Goal: Transaction & Acquisition: Purchase product/service

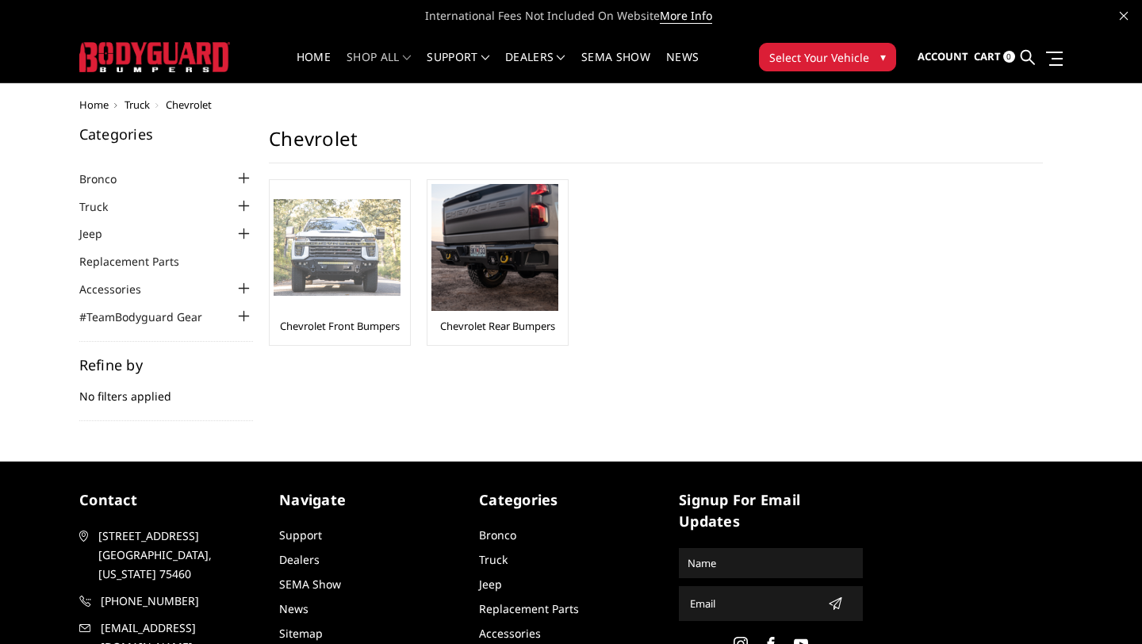
click at [355, 319] on link "Chevrolet Front Bumpers" at bounding box center [340, 326] width 120 height 14
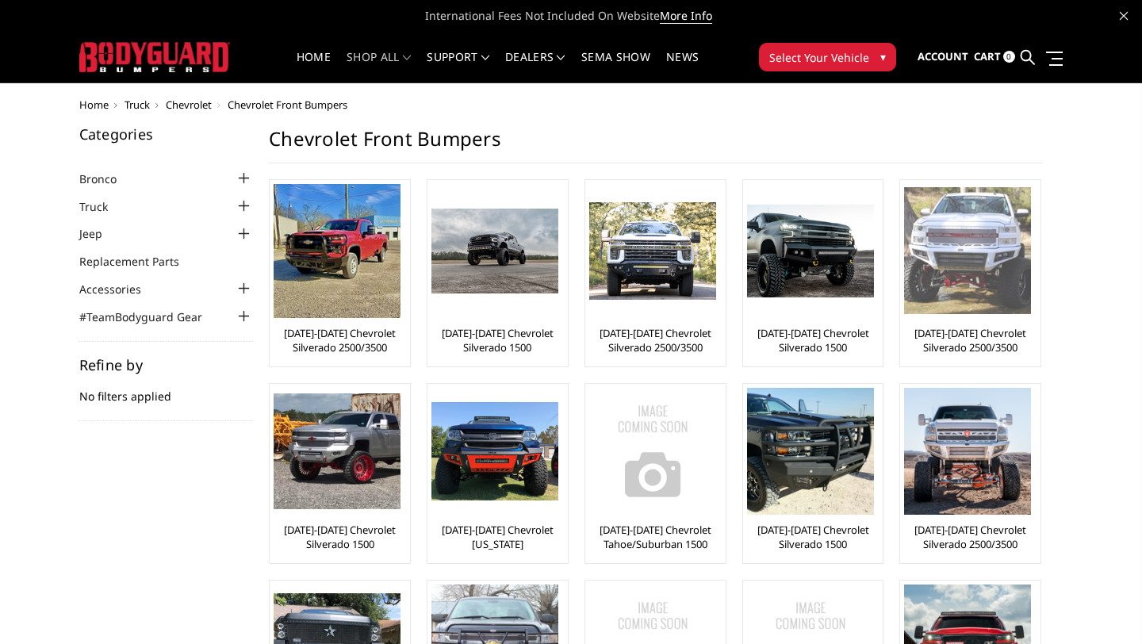
click at [982, 338] on link "[DATE]-[DATE] Chevrolet Silverado 2500/3500" at bounding box center [970, 340] width 132 height 29
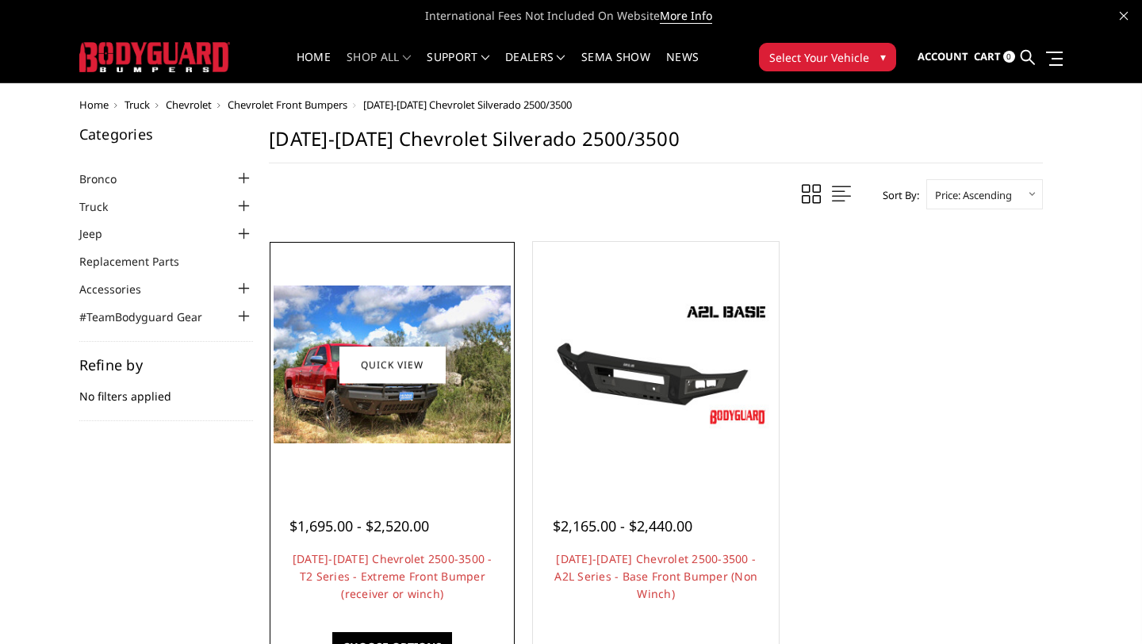
click at [325, 535] on span "$1,695.00 - $2,520.00" at bounding box center [360, 525] width 140 height 19
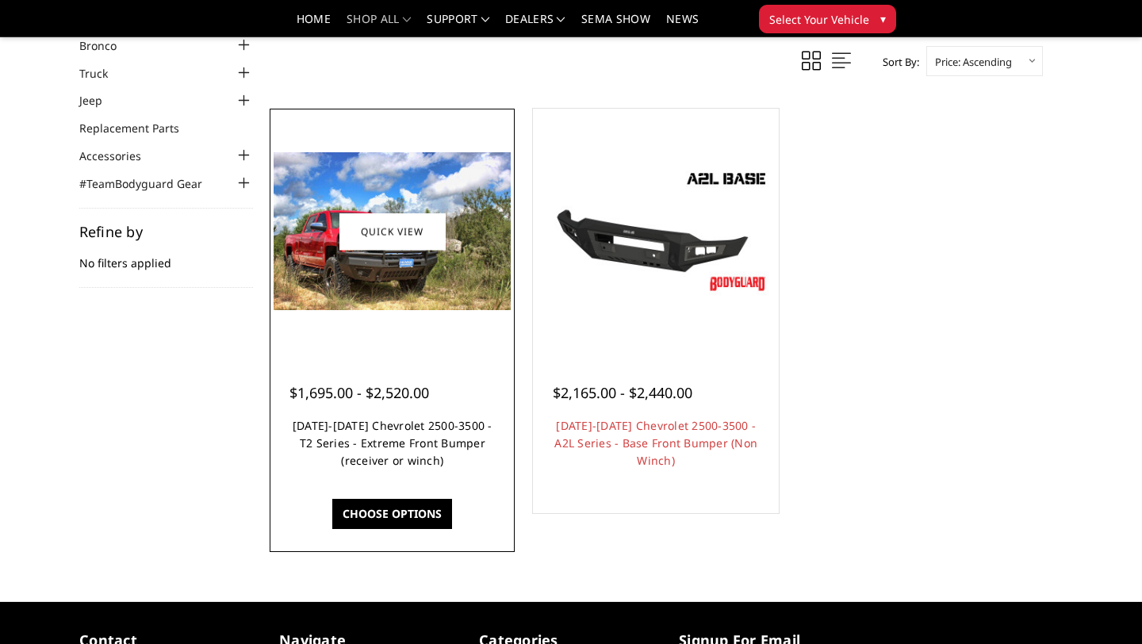
scroll to position [108, 0]
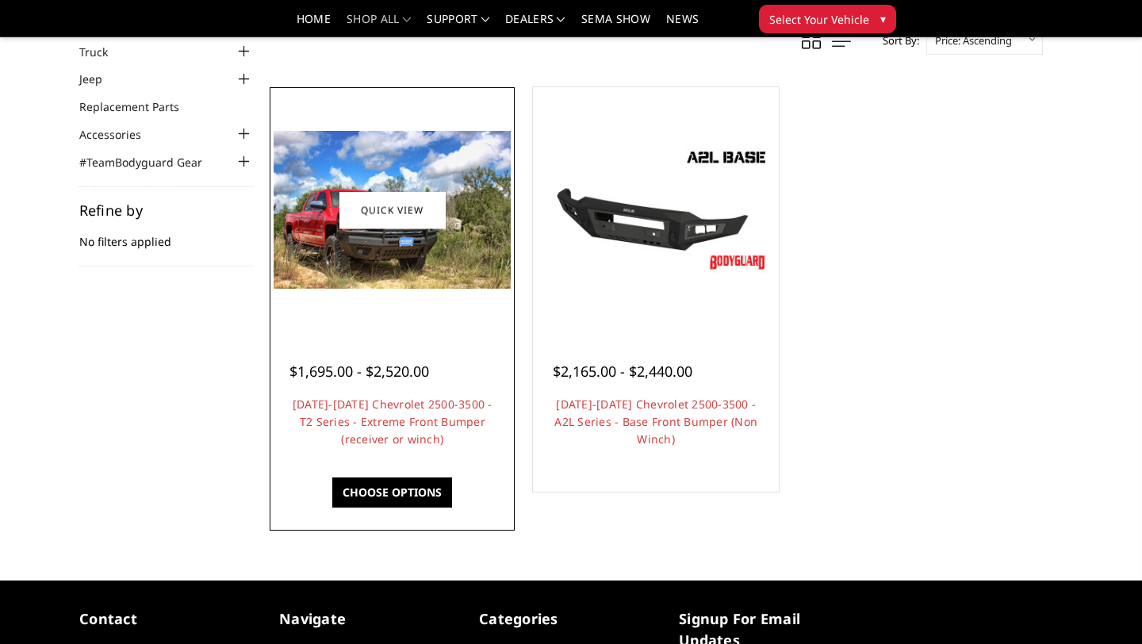
click at [398, 497] on link "Choose Options" at bounding box center [392, 493] width 120 height 30
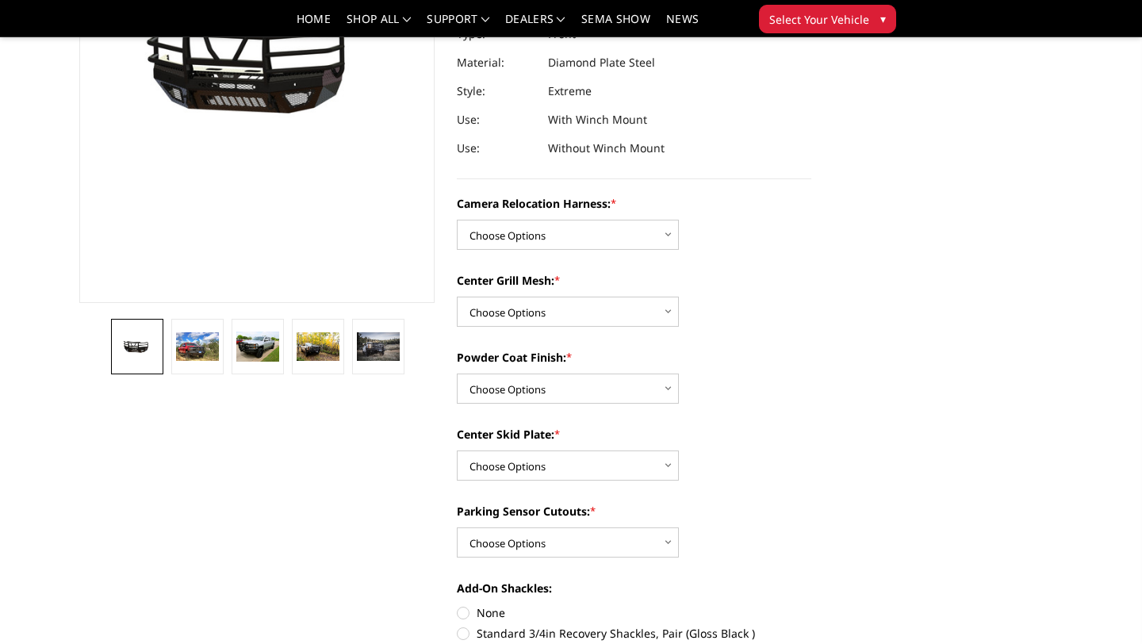
scroll to position [259, 0]
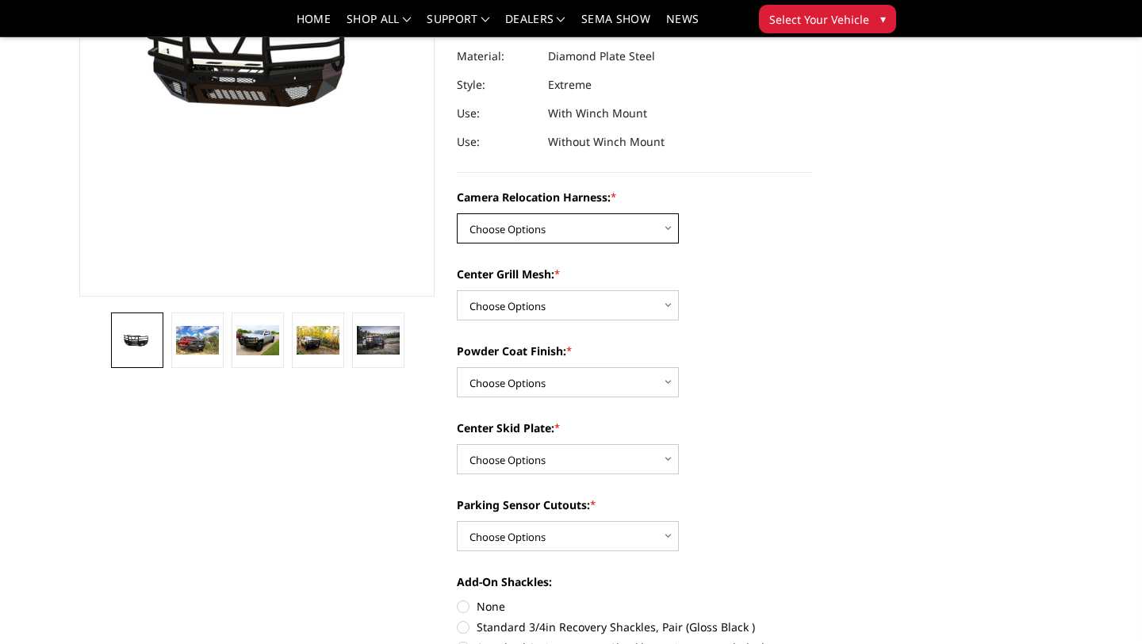
click at [640, 240] on select "Choose Options Without camera harness With camera harness" at bounding box center [568, 228] width 222 height 30
select select "3809"
click at [457, 213] on select "Choose Options Without camera harness With camera harness" at bounding box center [568, 228] width 222 height 30
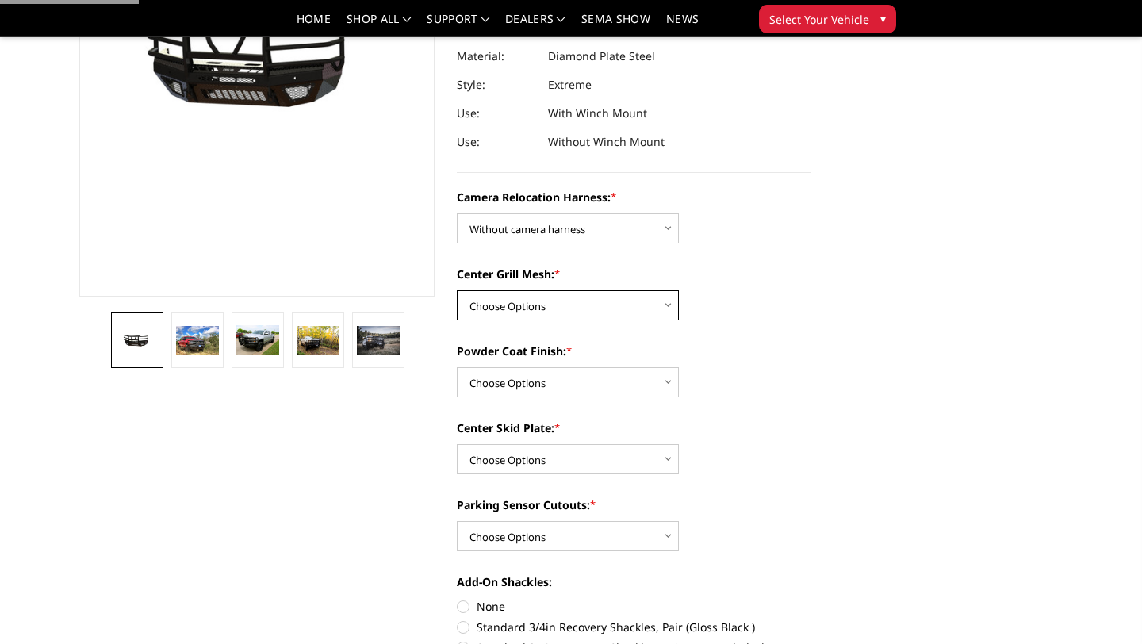
click at [623, 299] on select "Choose Options Without expanded metal With expanded metal" at bounding box center [568, 305] width 222 height 30
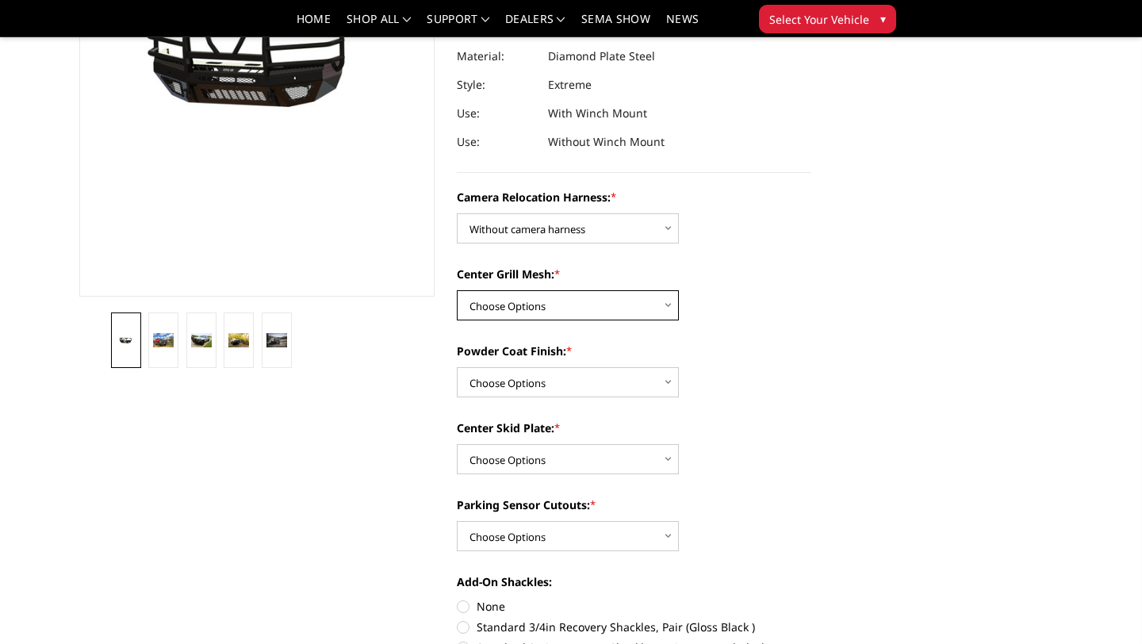
select select "3806"
click at [457, 290] on select "Choose Options Without expanded metal With expanded metal" at bounding box center [568, 305] width 222 height 30
click at [617, 382] on select "Choose Options Textured Black Powder Coat Gloss Black Powder Coat Bare Metal" at bounding box center [568, 382] width 222 height 30
select select "3804"
click at [457, 367] on select "Choose Options Textured Black Powder Coat Gloss Black Powder Coat Bare Metal" at bounding box center [568, 382] width 222 height 30
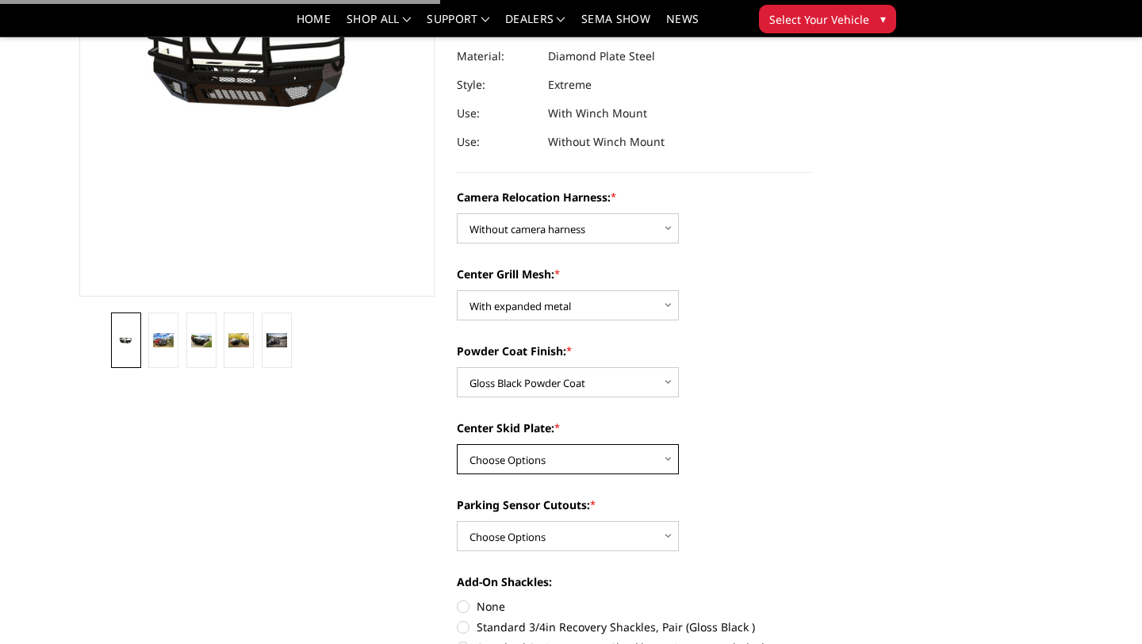
click at [607, 458] on select "Choose Options Winch Mount Skid Plate Standard Skid Plate (included) 2" Receive…" at bounding box center [568, 459] width 222 height 30
select select "3801"
click at [457, 444] on select "Choose Options Winch Mount Skid Plate Standard Skid Plate (included) 2" Receive…" at bounding box center [568, 459] width 222 height 30
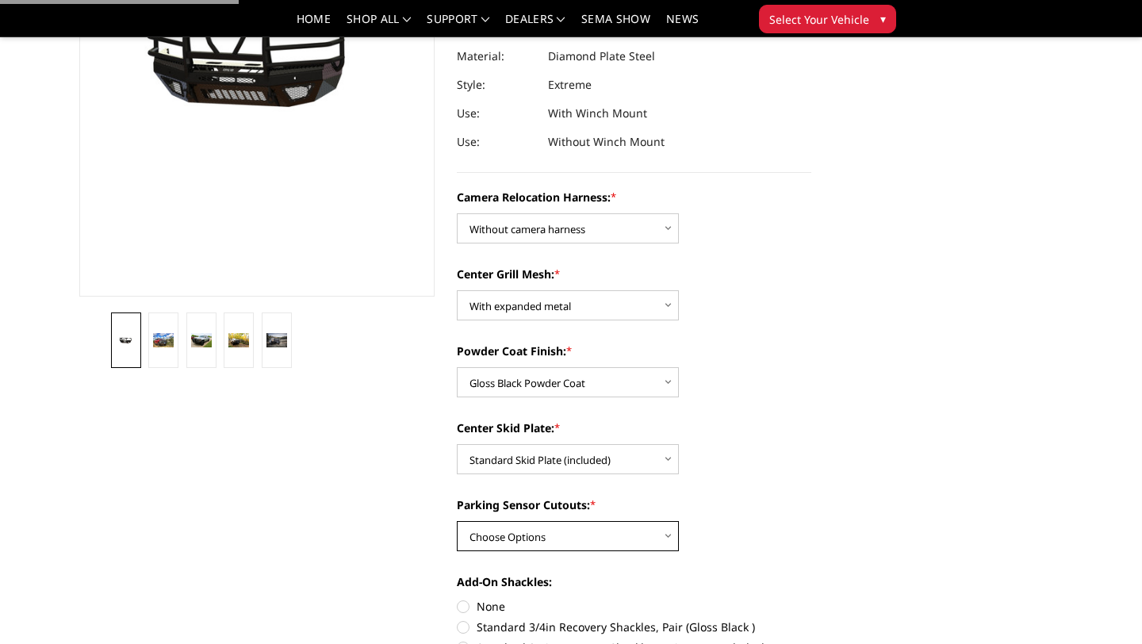
click at [610, 525] on select "Choose Options Yes - With Parking Sensor Cutouts" at bounding box center [568, 536] width 222 height 30
select select "3799"
click at [457, 521] on select "Choose Options Yes - With Parking Sensor Cutouts" at bounding box center [568, 536] width 222 height 30
click at [783, 530] on div "Parking Sensor Cutouts: * Choose Options Yes - With Parking Sensor Cutouts" at bounding box center [634, 524] width 355 height 55
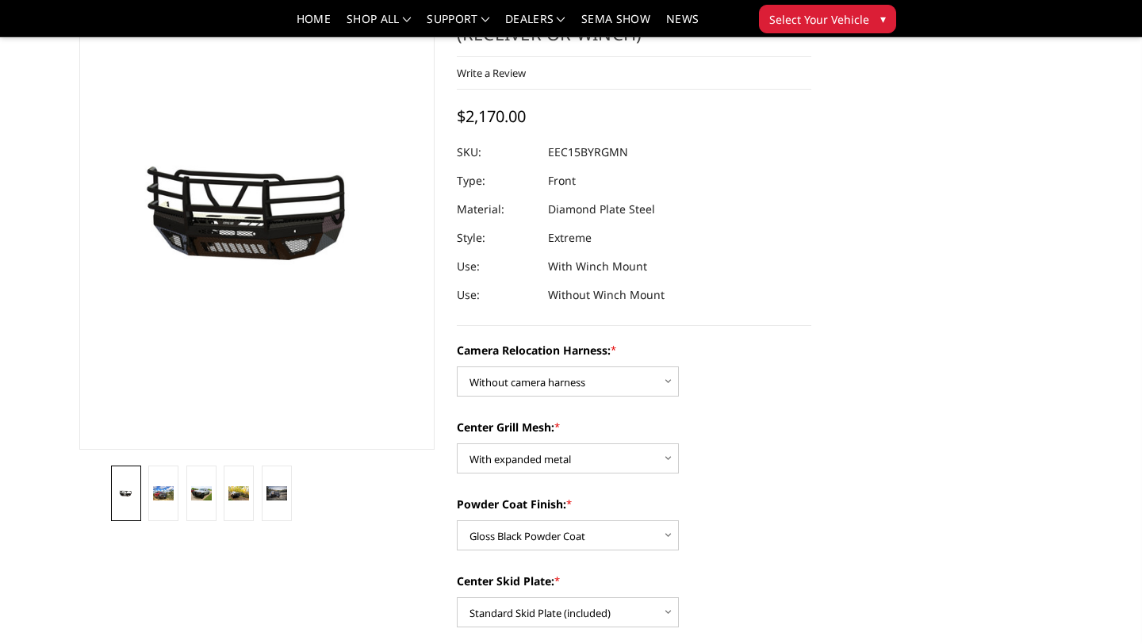
scroll to position [107, 0]
click at [162, 507] on link at bounding box center [163, 493] width 30 height 56
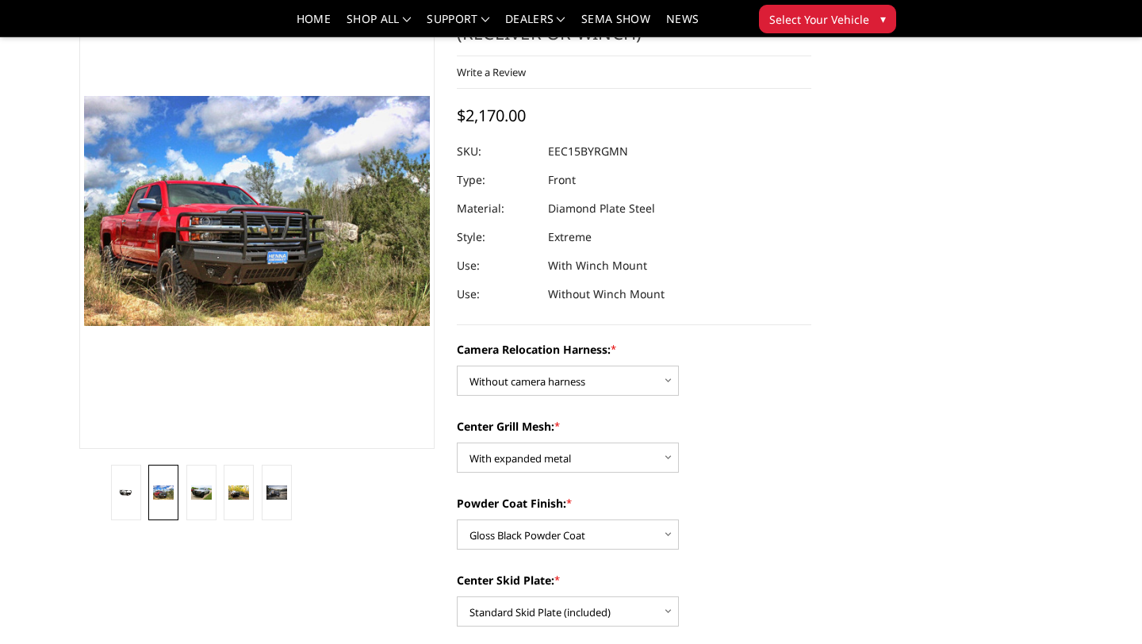
scroll to position [82, 0]
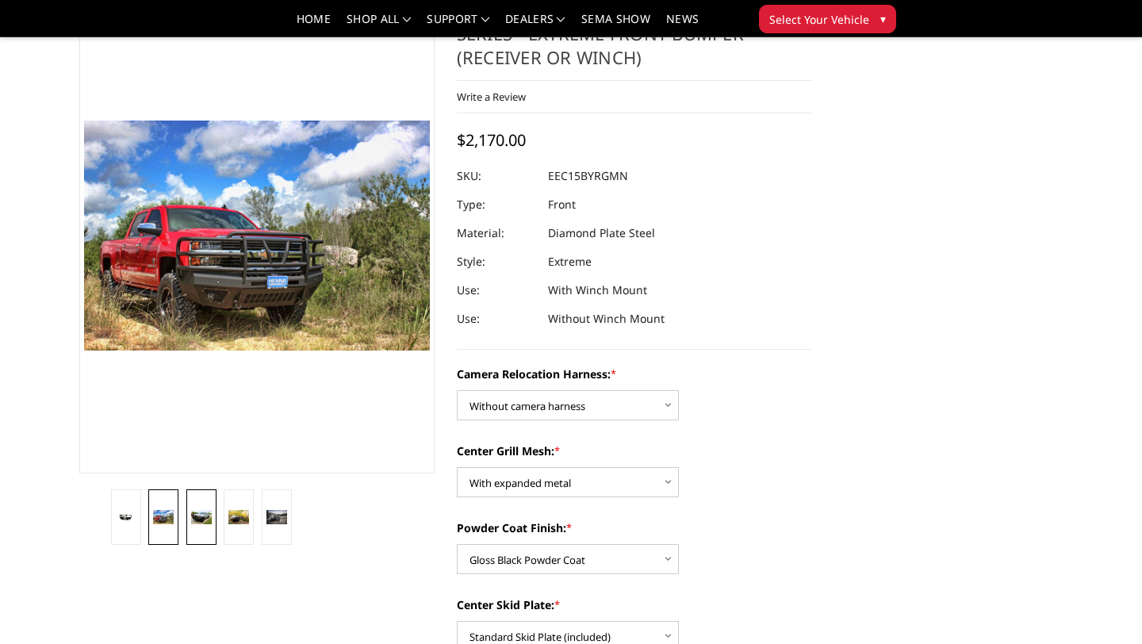
click at [201, 522] on img at bounding box center [201, 517] width 21 height 14
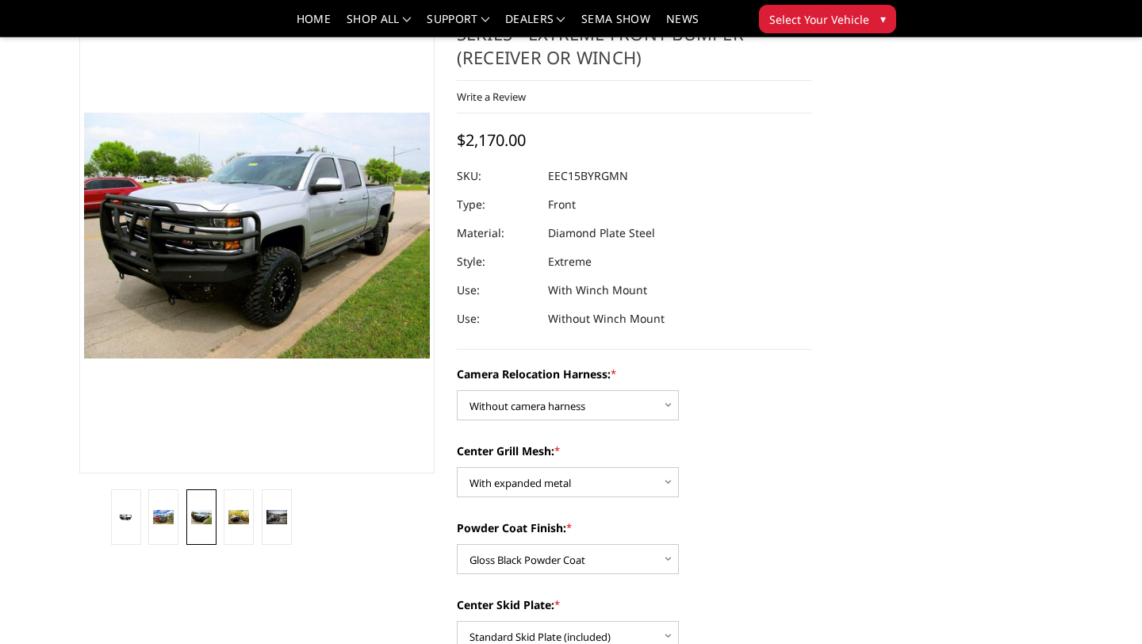
scroll to position [74, 0]
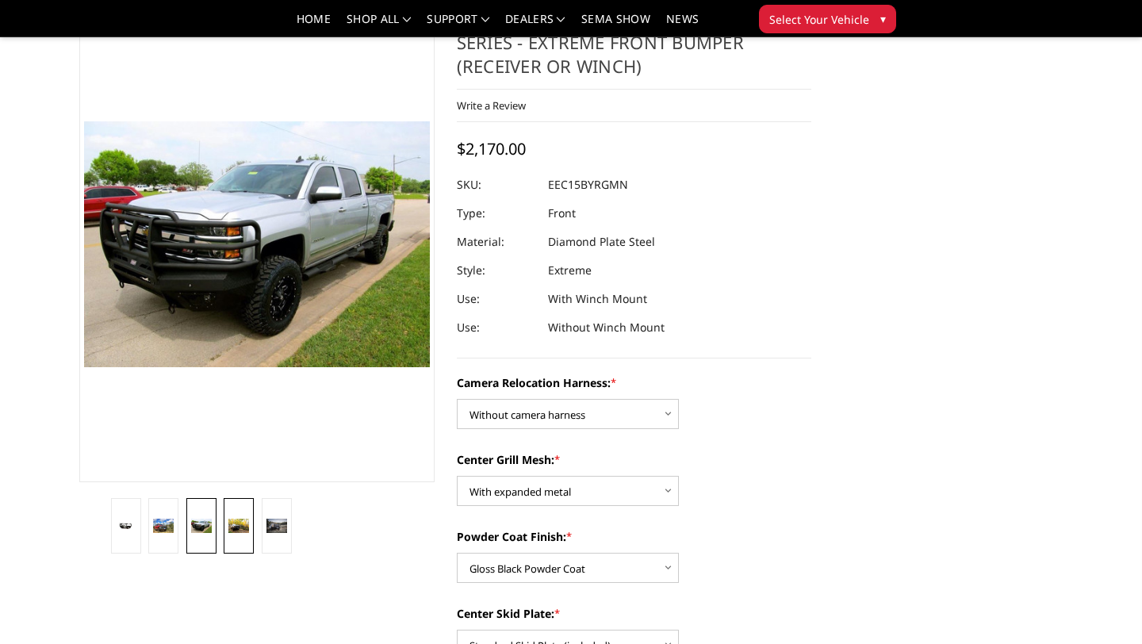
click at [233, 530] on img at bounding box center [238, 525] width 21 height 13
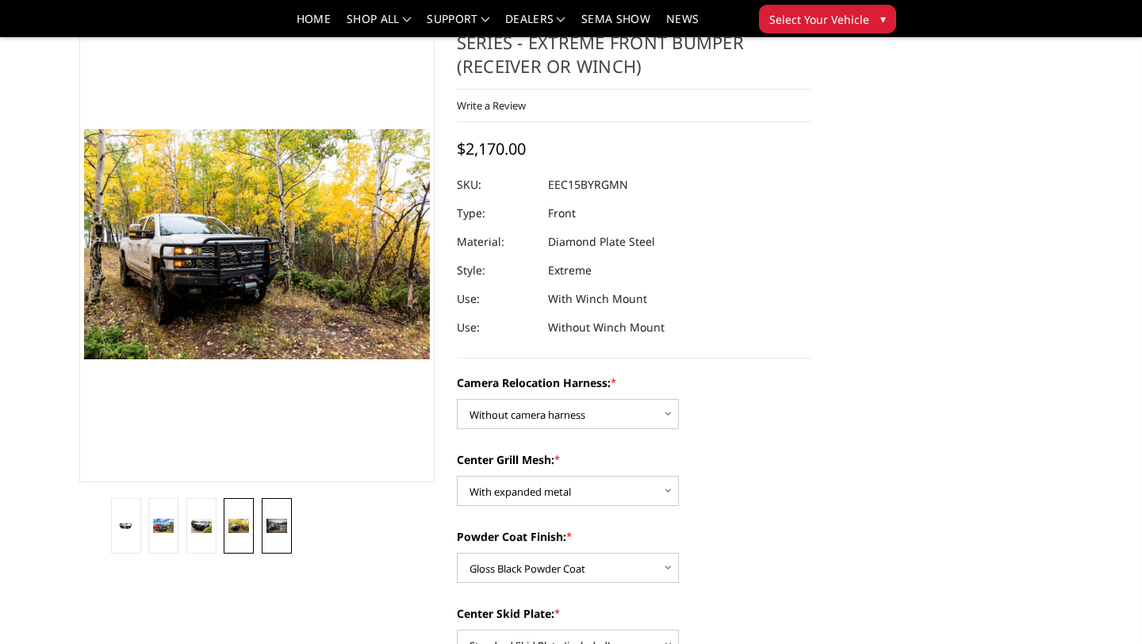
click at [263, 517] on link at bounding box center [277, 526] width 30 height 56
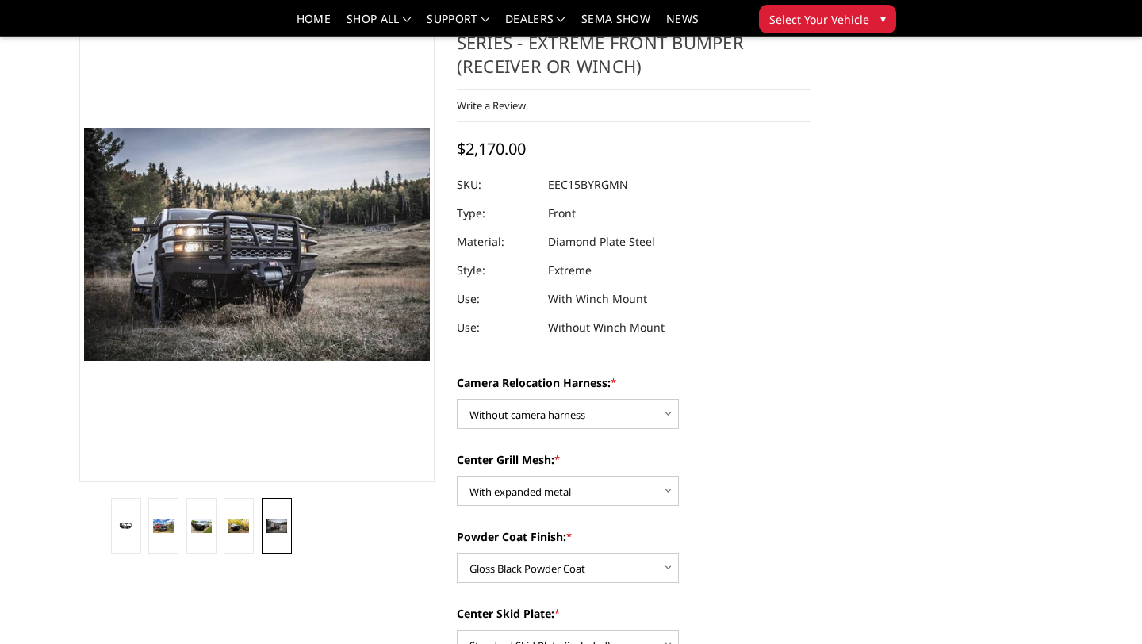
click at [343, 527] on div at bounding box center [257, 526] width 301 height 56
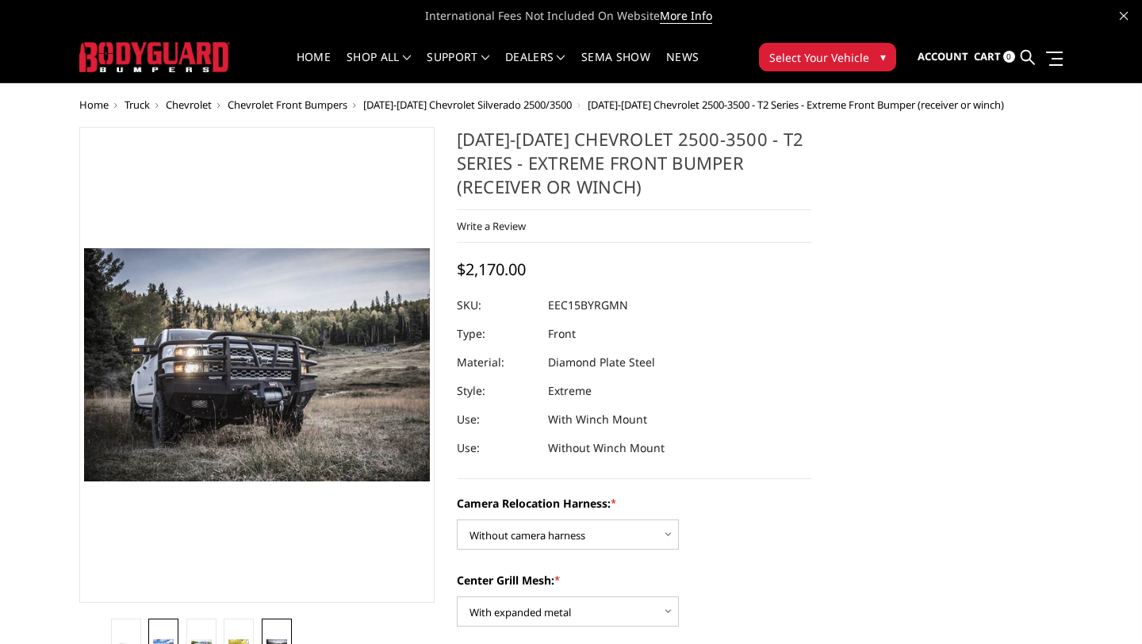
click at [162, 639] on link at bounding box center [163, 647] width 30 height 56
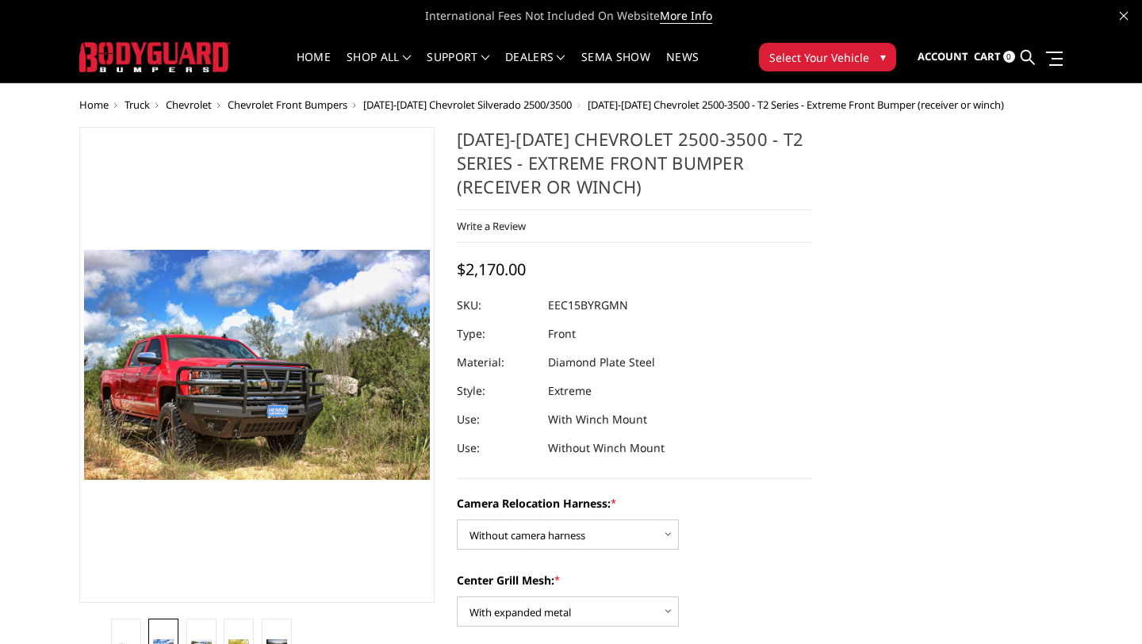
click at [517, 106] on span "[DATE]-[DATE] Chevrolet Silverado 2500/3500" at bounding box center [467, 105] width 209 height 14
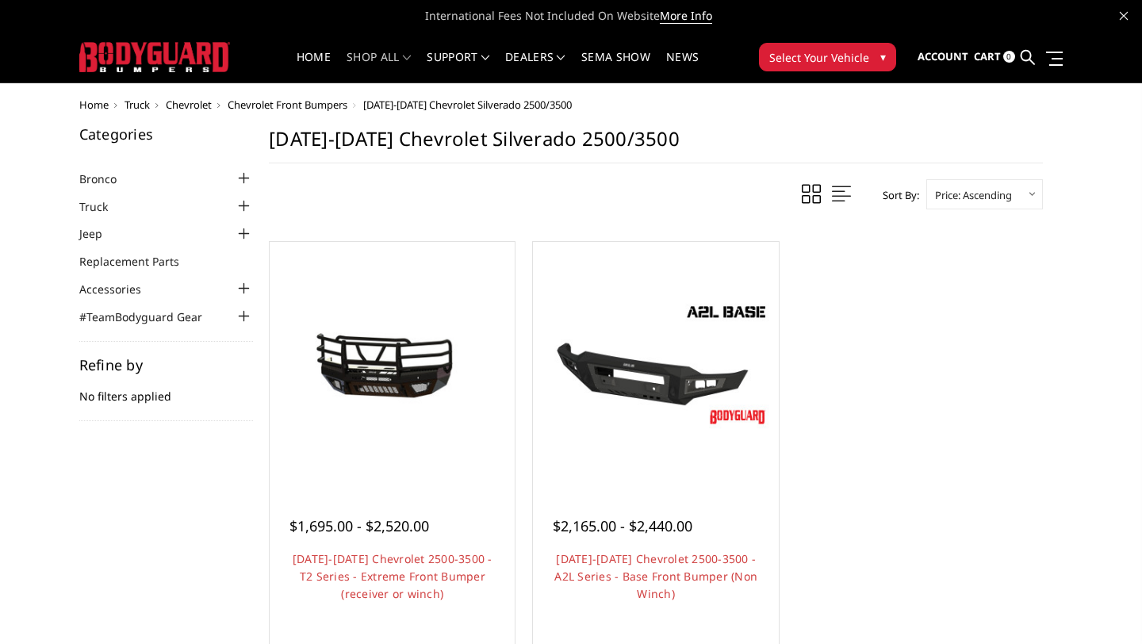
click at [313, 109] on span "Chevrolet Front Bumpers" at bounding box center [288, 105] width 120 height 14
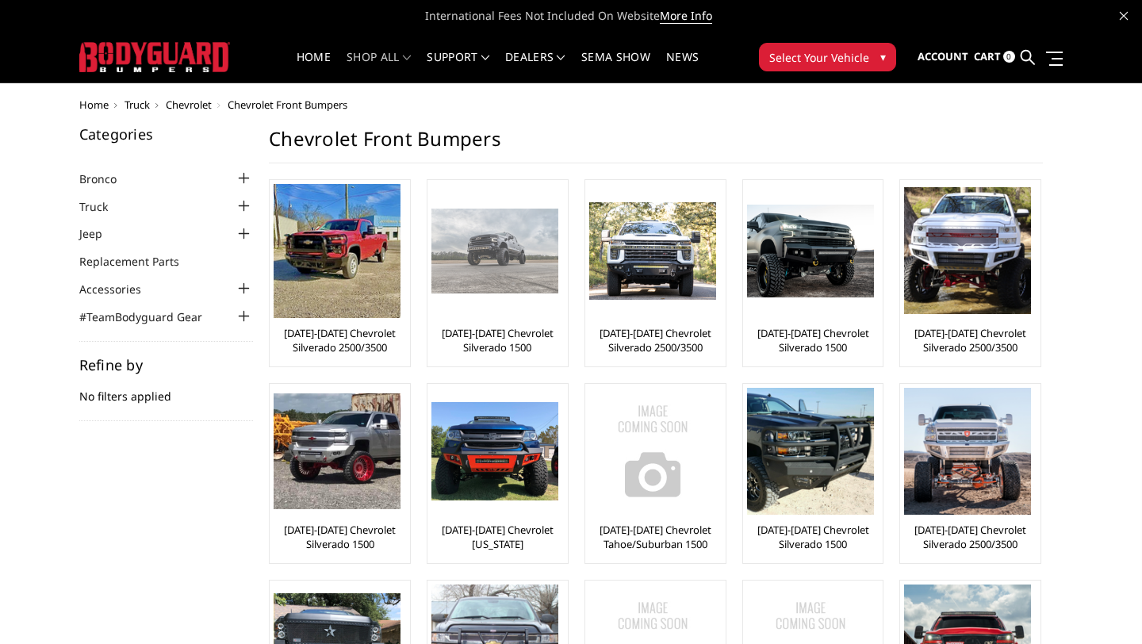
click at [519, 333] on link "[DATE]-[DATE] Chevrolet Silverado 1500" at bounding box center [498, 340] width 132 height 29
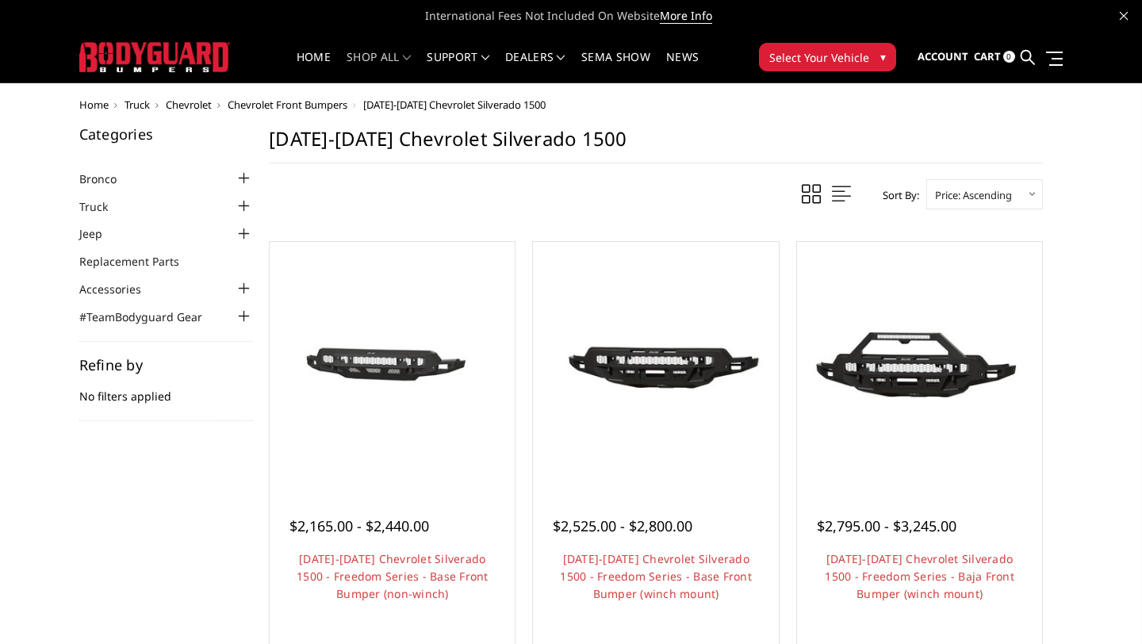
click at [295, 98] on body "International Fees Not Included On Website More Info Home shop all Bronco [DATE…" at bounding box center [571, 511] width 1142 height 1022
click at [295, 105] on span "Chevrolet Front Bumpers" at bounding box center [288, 105] width 120 height 14
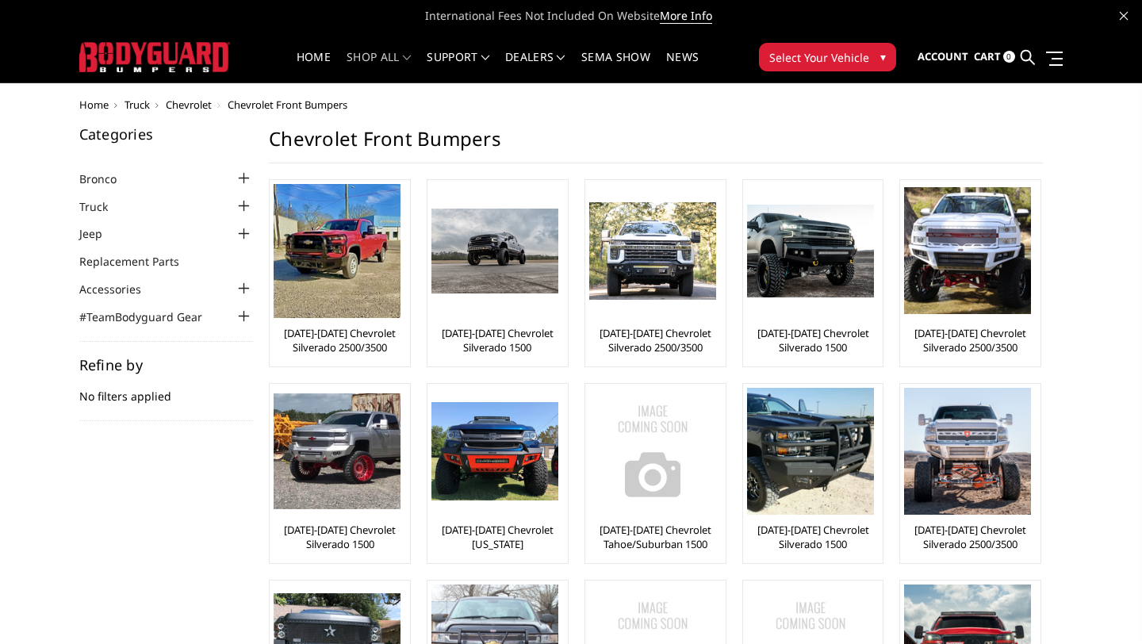
click at [1070, 213] on div "Categories Bronco [DATE]-[DATE] Bronco Front [DATE]-[DATE] Bronco Rear [DATE]-[…" at bounding box center [571, 565] width 1000 height 877
click at [247, 205] on div at bounding box center [243, 206] width 19 height 19
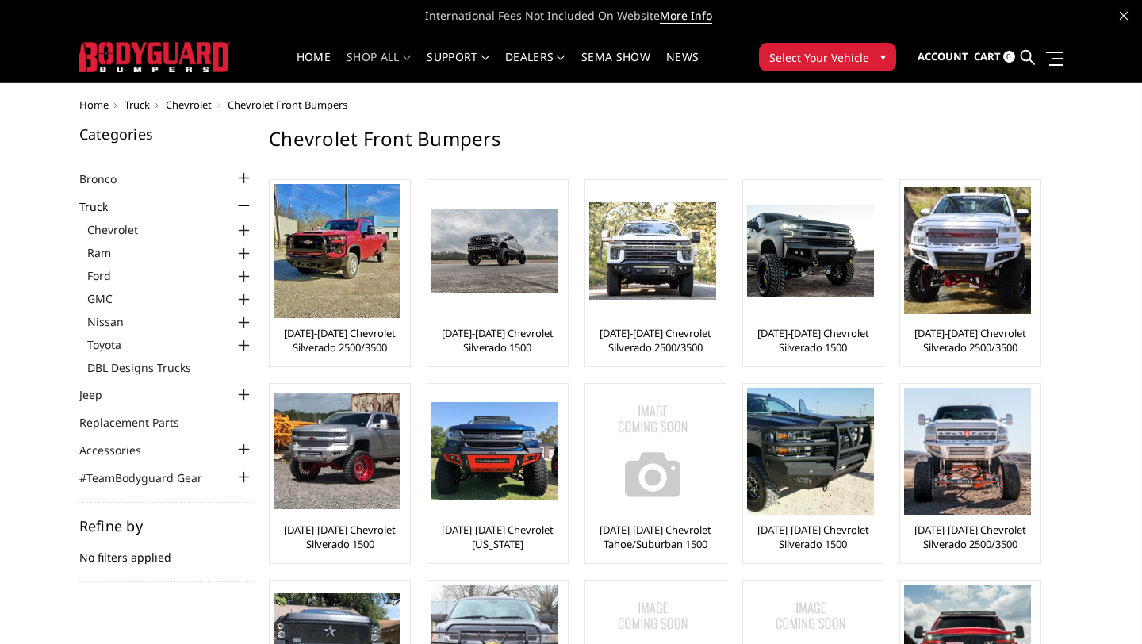
click at [247, 231] on div at bounding box center [243, 230] width 19 height 19
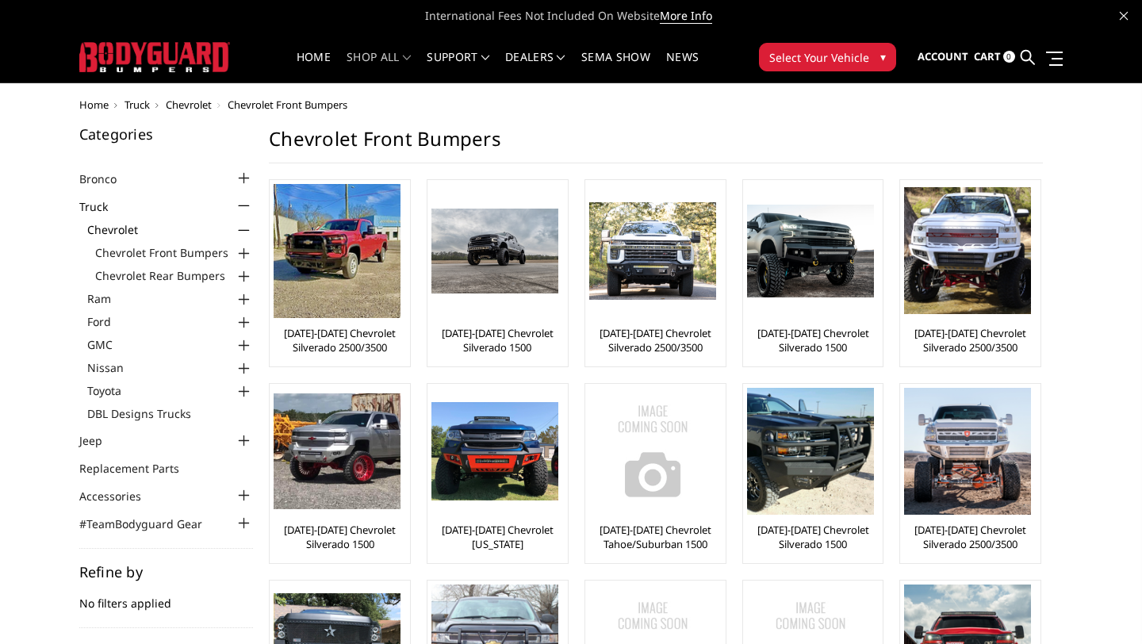
click at [244, 254] on div at bounding box center [243, 253] width 19 height 19
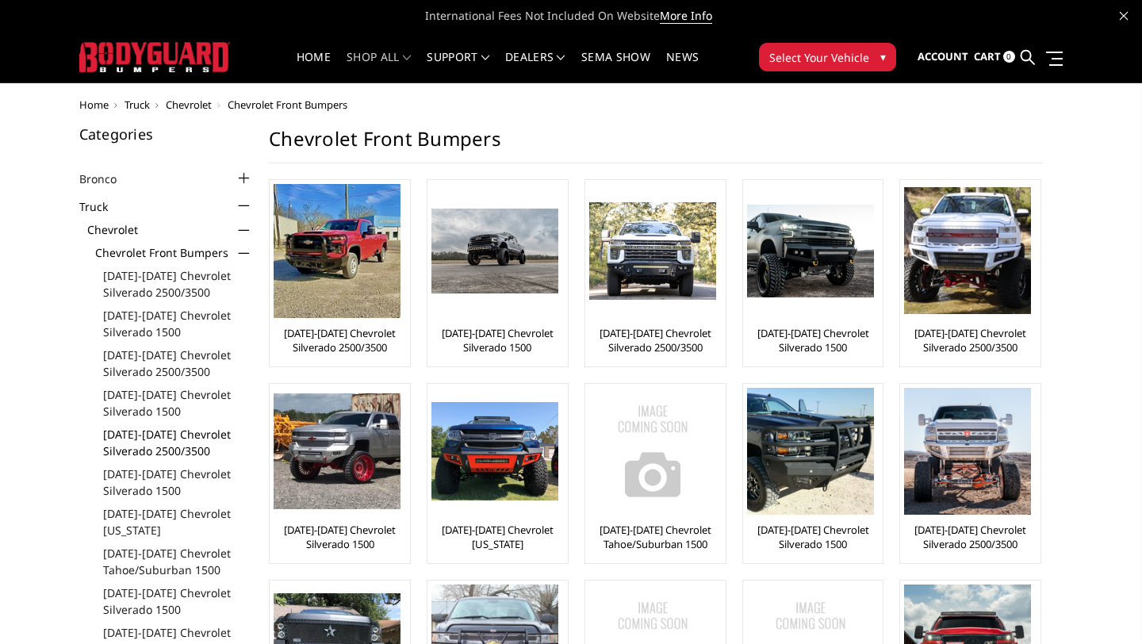
click at [140, 445] on link "[DATE]-[DATE] Chevrolet Silverado 2500/3500" at bounding box center [178, 442] width 151 height 33
